Goal: Information Seeking & Learning: Learn about a topic

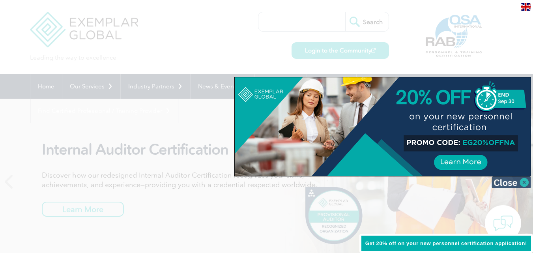
click at [526, 183] on img at bounding box center [510, 182] width 39 height 12
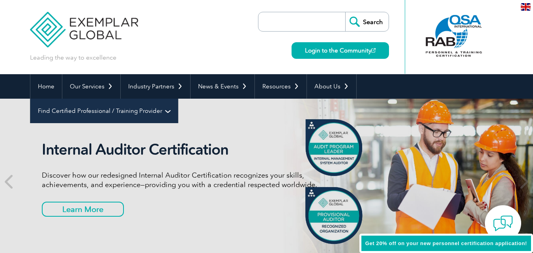
click at [178, 99] on link "Find Certified Professional / Training Provider" at bounding box center [103, 111] width 147 height 24
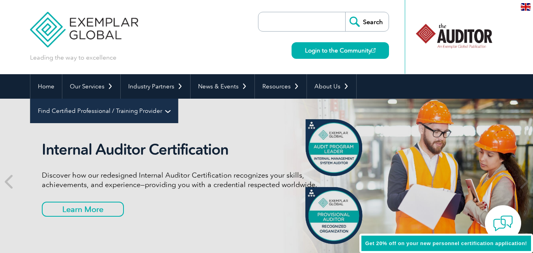
click at [178, 99] on link "Find Certified Professional / Training Provider" at bounding box center [103, 111] width 147 height 24
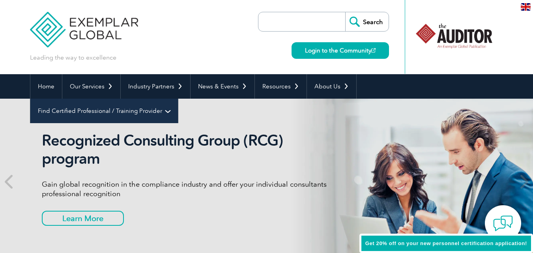
scroll to position [39, 0]
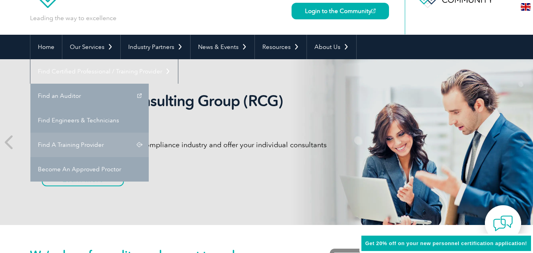
click at [149, 132] on link "Find A Training Provider" at bounding box center [89, 144] width 118 height 24
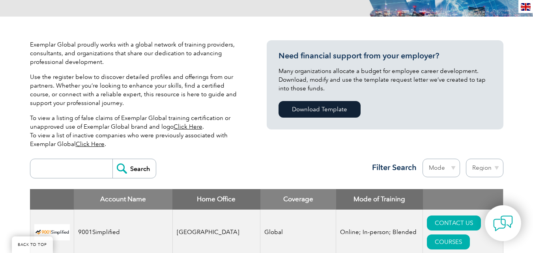
scroll to position [158, 0]
click at [46, 168] on input "search" at bounding box center [73, 168] width 78 height 19
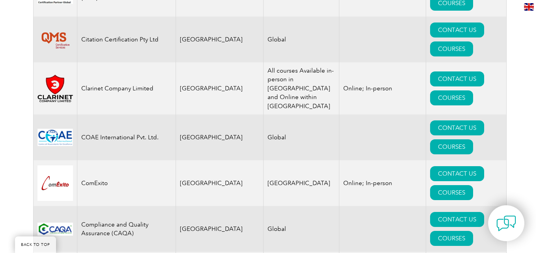
scroll to position [2528, 0]
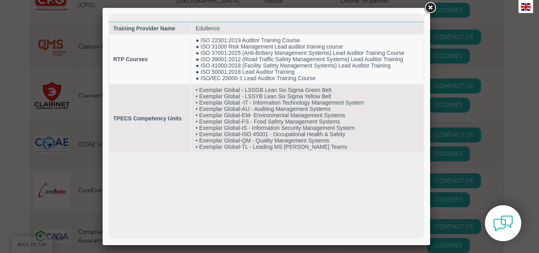
scroll to position [0, 0]
click at [431, 7] on link at bounding box center [430, 8] width 14 height 14
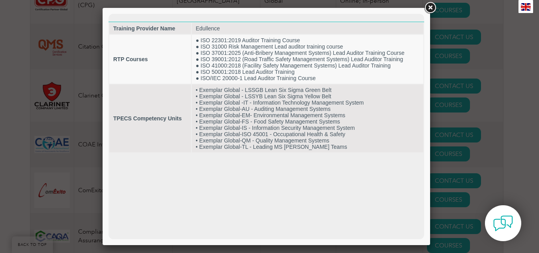
click at [430, 10] on link at bounding box center [430, 8] width 14 height 14
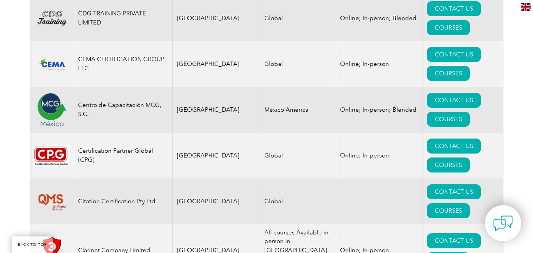
scroll to position [2370, 0]
